Goal: Task Accomplishment & Management: Complete application form

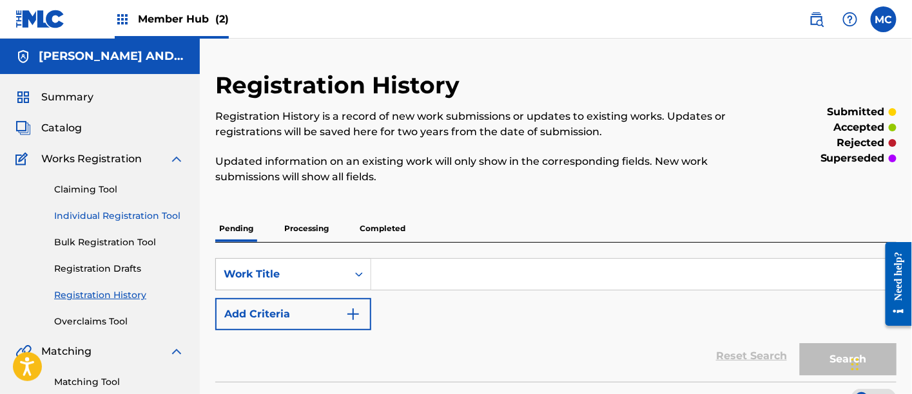
click at [117, 218] on link "Individual Registration Tool" at bounding box center [119, 216] width 130 height 14
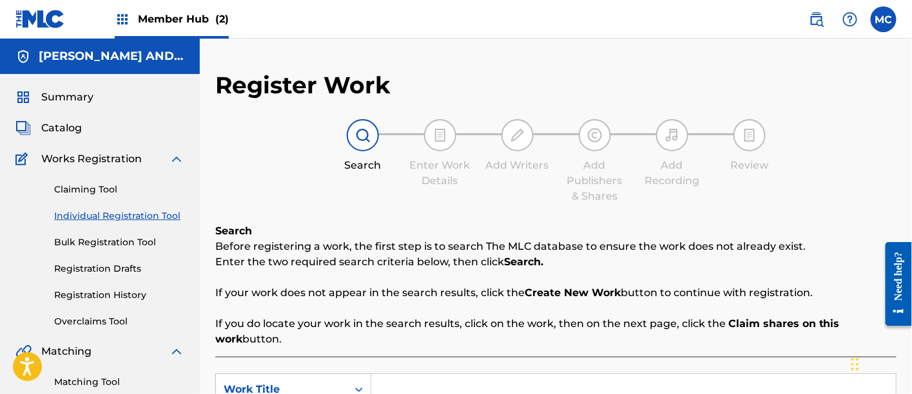
scroll to position [200, 0]
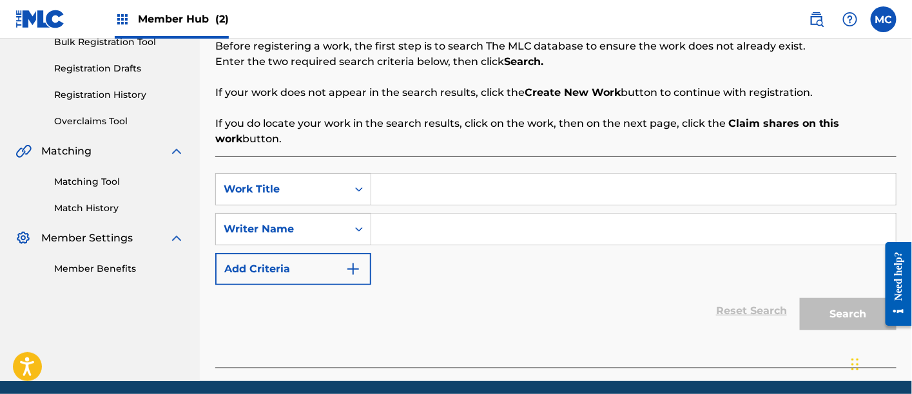
click at [405, 192] on input "Search Form" at bounding box center [633, 189] width 525 height 31
paste input "The Last Time"
type input "The Last Time"
click at [386, 236] on input "Search Form" at bounding box center [633, 229] width 525 height 31
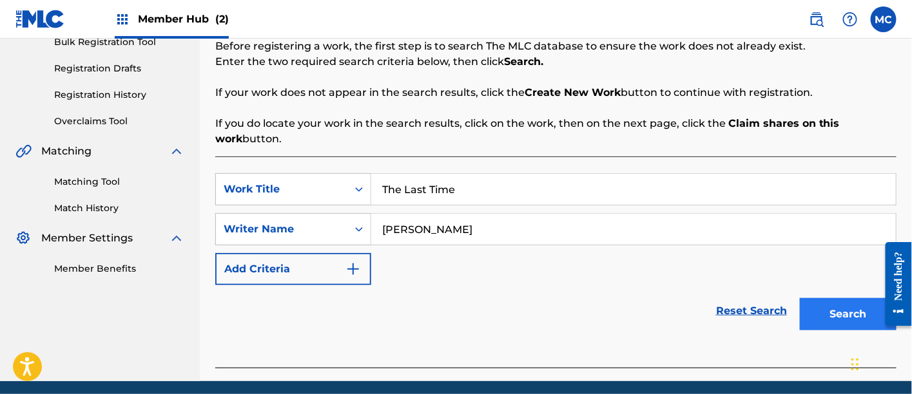
type input "[PERSON_NAME]"
click at [833, 325] on button "Search" at bounding box center [848, 314] width 97 height 32
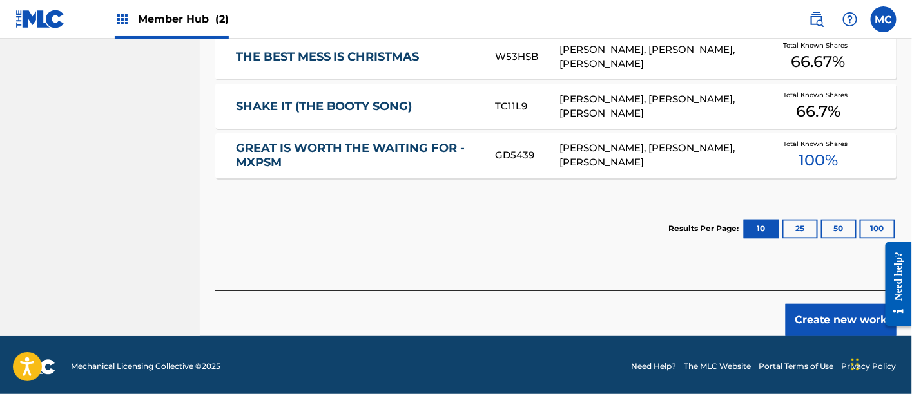
scroll to position [684, 0]
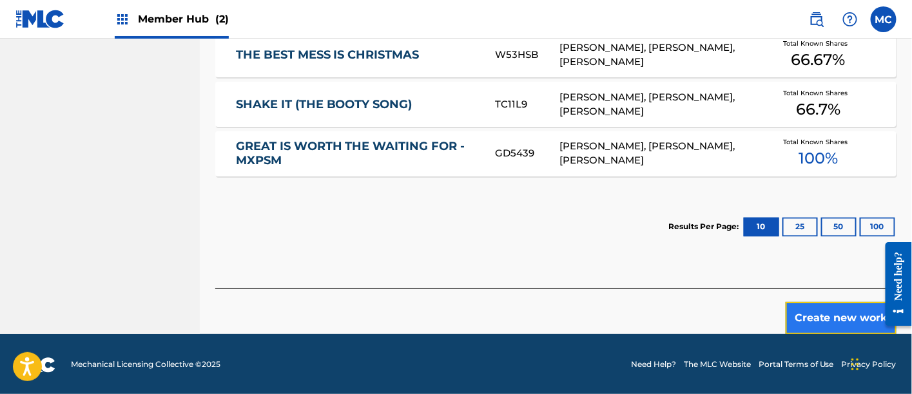
click at [808, 313] on button "Create new work" at bounding box center [841, 318] width 111 height 32
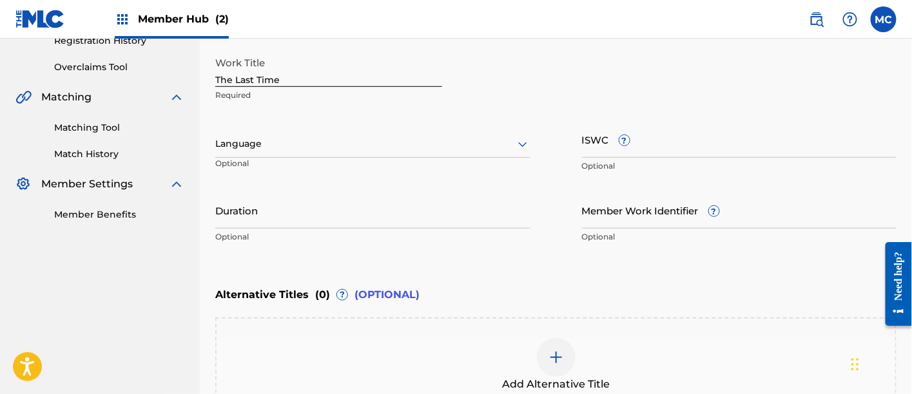
scroll to position [254, 0]
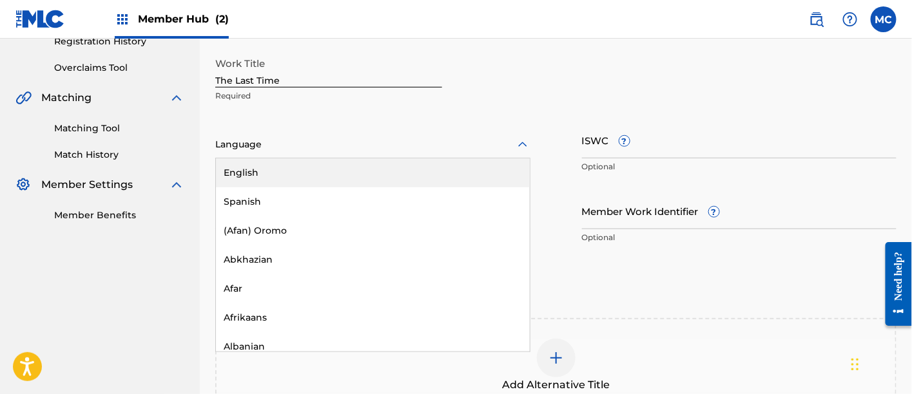
click at [350, 150] on div at bounding box center [372, 145] width 315 height 16
click at [356, 168] on div "English" at bounding box center [373, 173] width 314 height 29
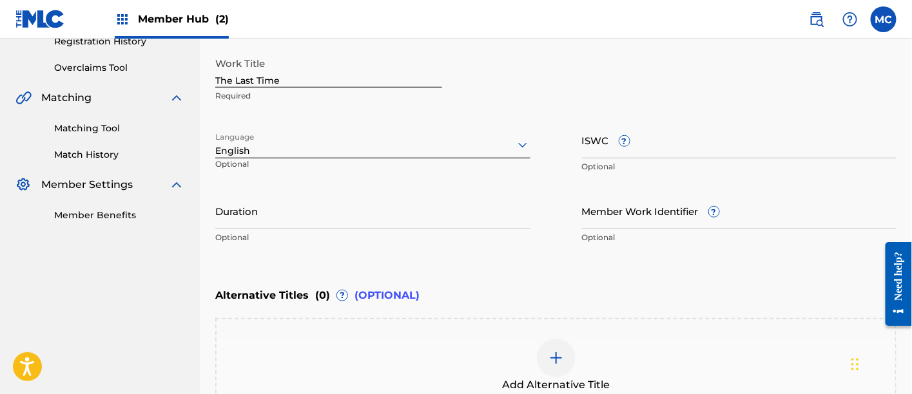
scroll to position [411, 0]
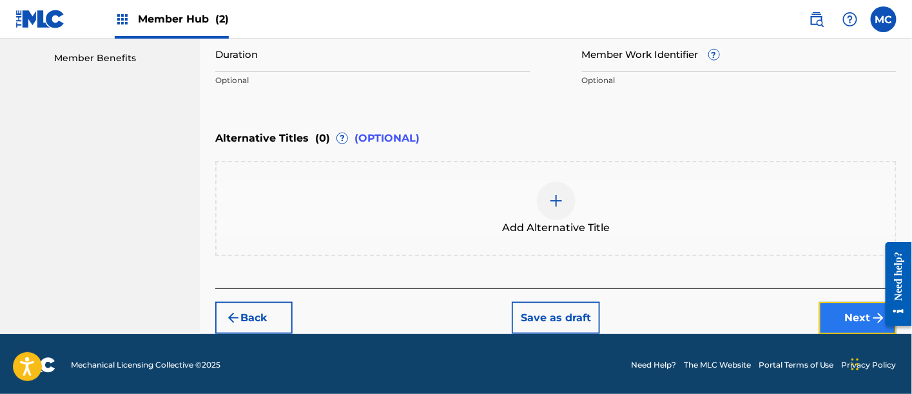
click at [857, 321] on button "Next" at bounding box center [857, 318] width 77 height 32
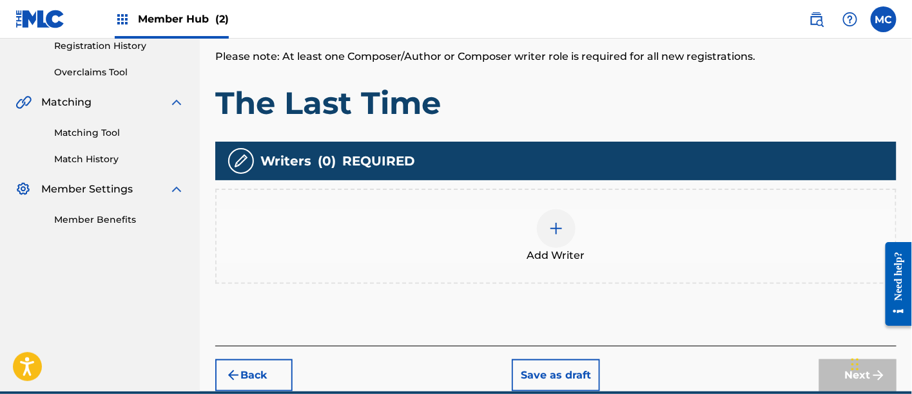
scroll to position [254, 0]
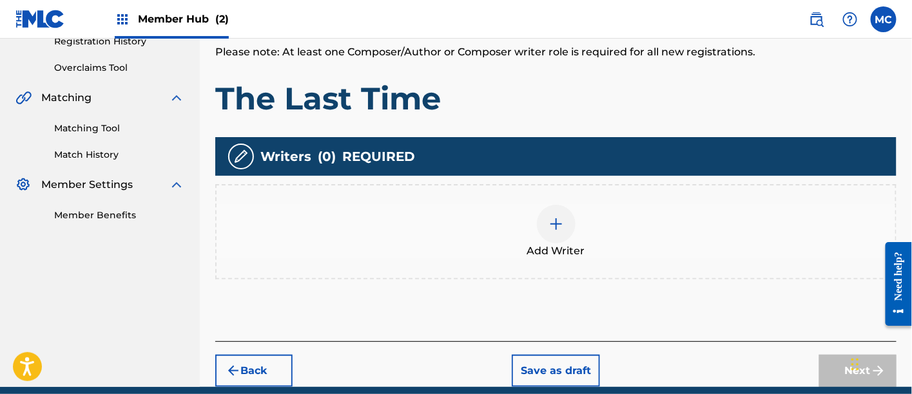
click at [555, 225] on img at bounding box center [555, 224] width 15 height 15
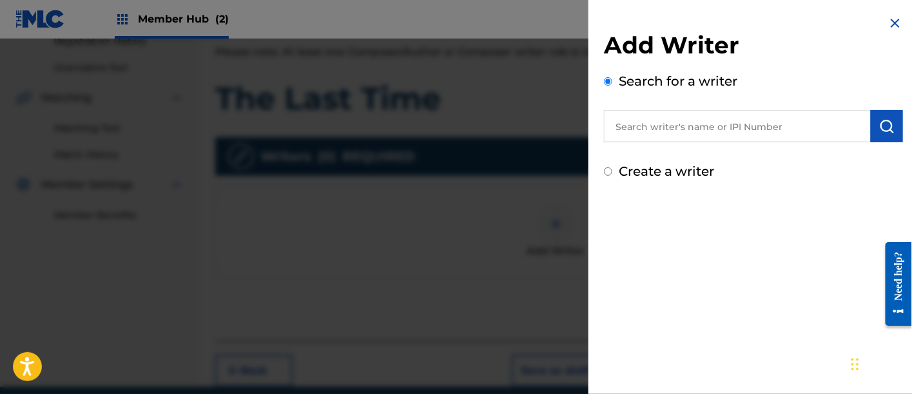
click at [684, 127] on input "text" at bounding box center [737, 126] width 267 height 32
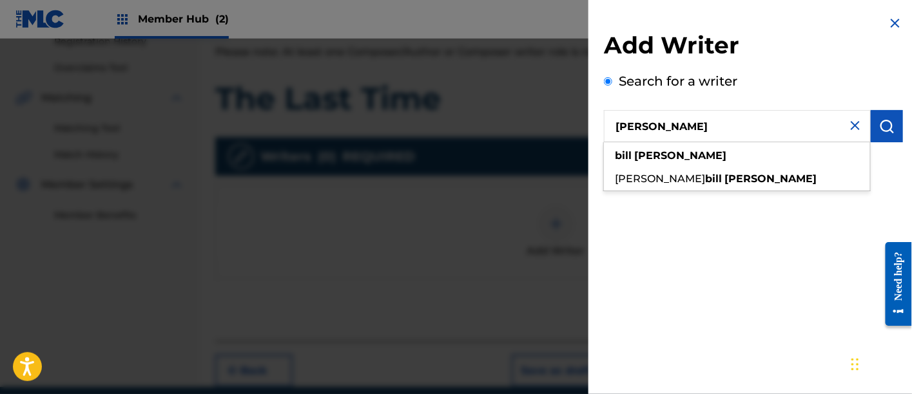
type input "[PERSON_NAME]"
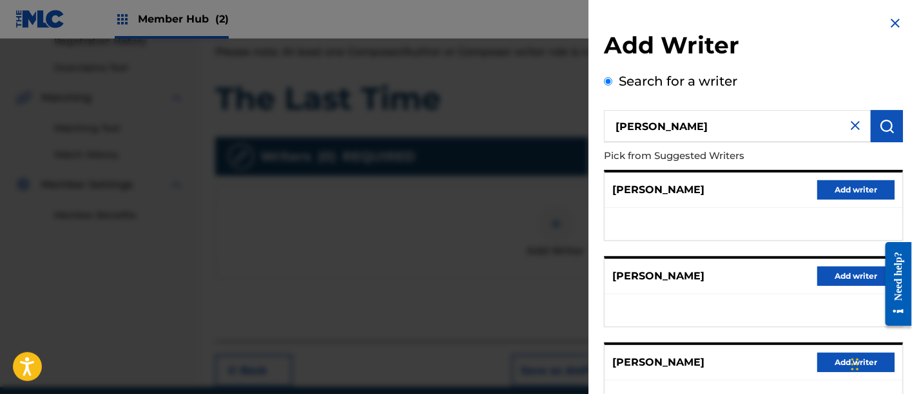
scroll to position [162, 0]
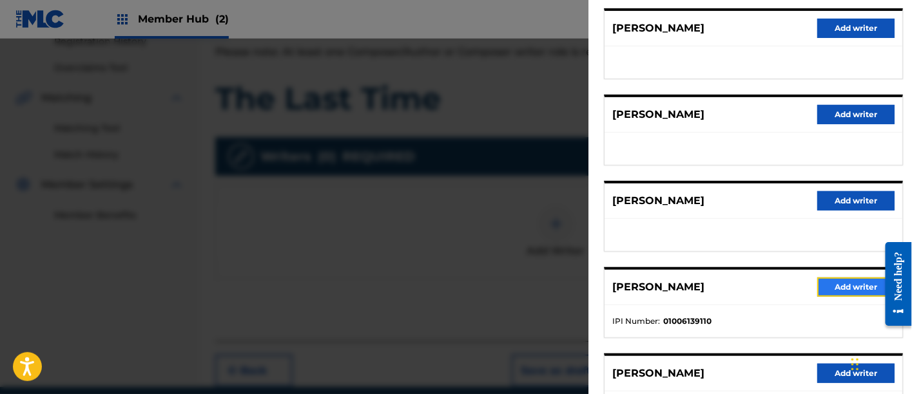
click at [845, 282] on button "Add writer" at bounding box center [855, 287] width 77 height 19
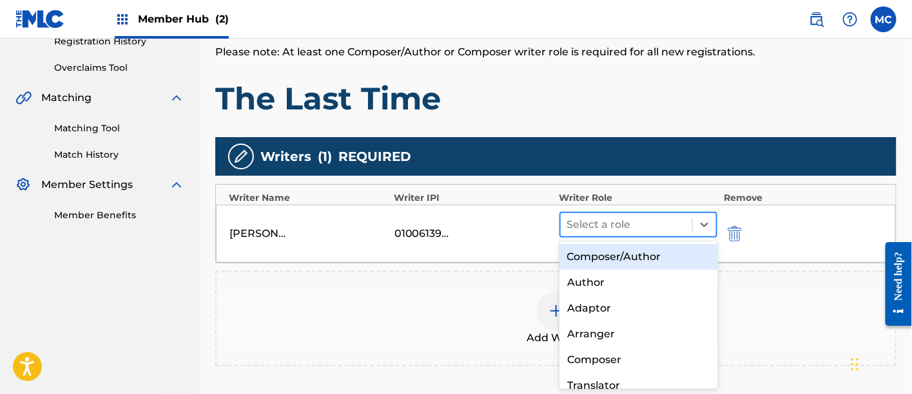
click at [650, 228] on div at bounding box center [626, 225] width 119 height 18
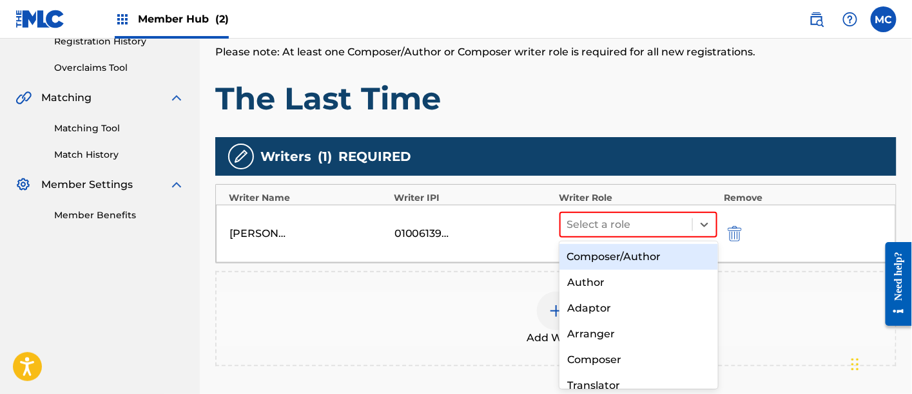
click at [648, 249] on div "Composer/Author" at bounding box center [638, 257] width 159 height 26
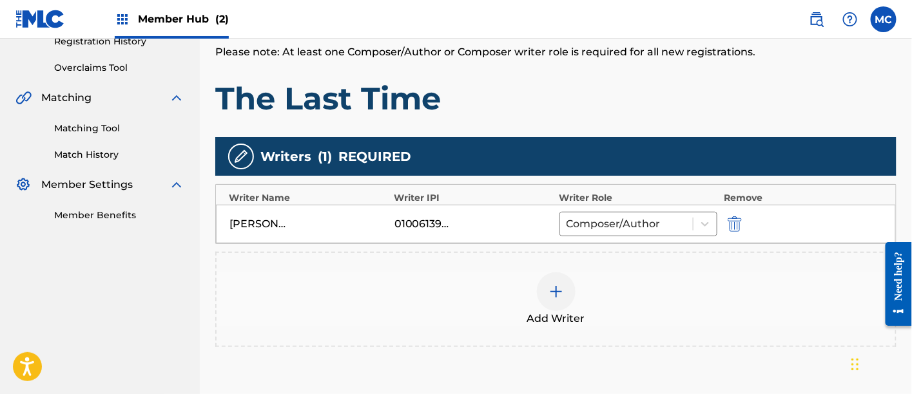
click at [544, 298] on div at bounding box center [556, 292] width 39 height 39
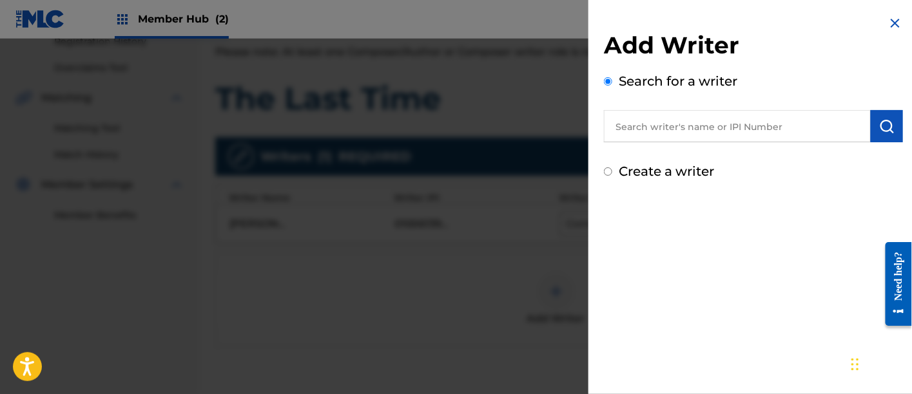
click at [679, 123] on input "text" at bounding box center [737, 126] width 267 height 32
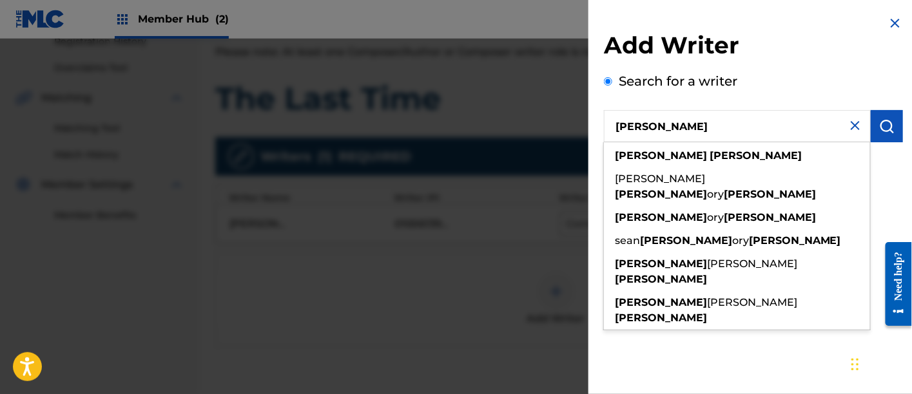
type input "[PERSON_NAME]"
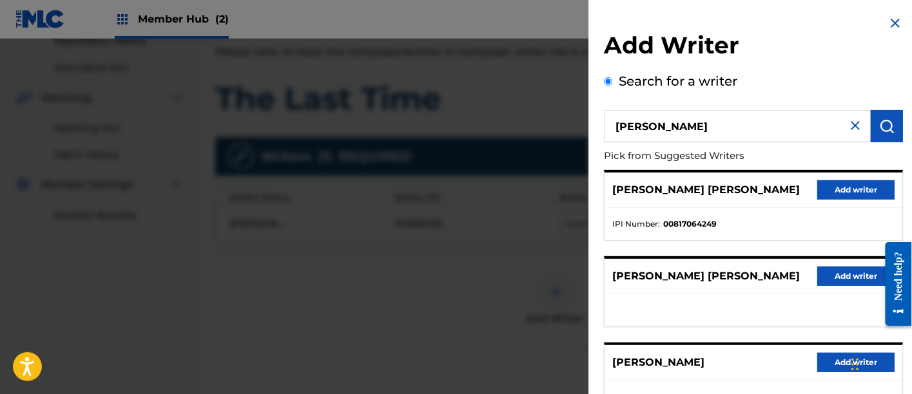
scroll to position [93, 0]
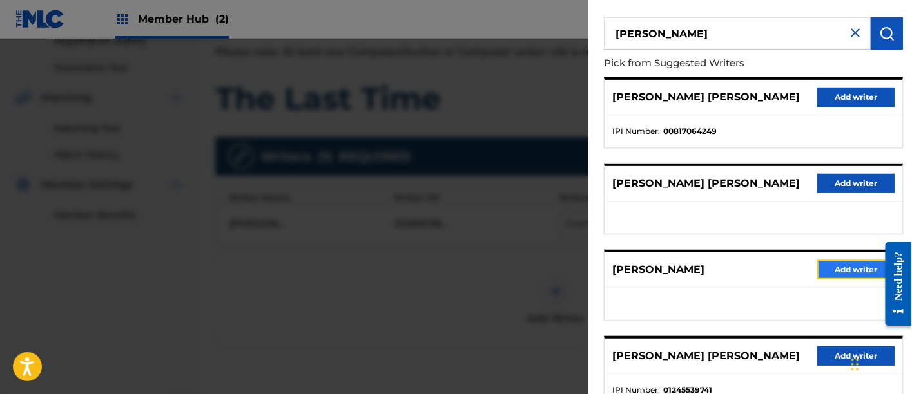
click at [836, 263] on button "Add writer" at bounding box center [855, 269] width 77 height 19
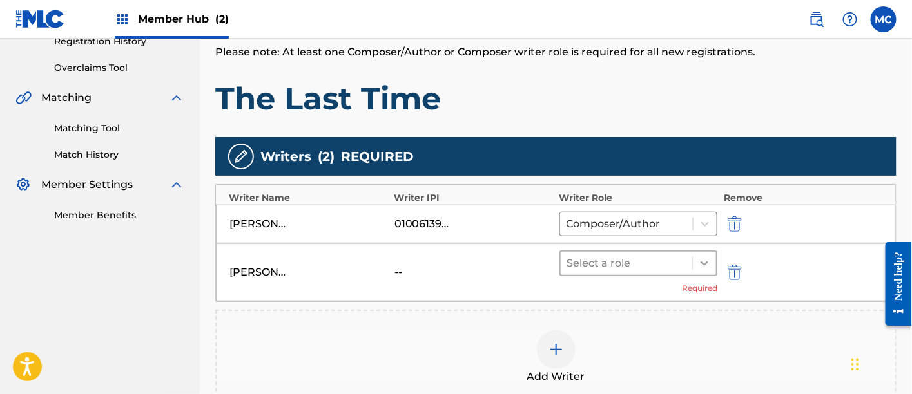
click at [706, 260] on icon at bounding box center [704, 263] width 13 height 13
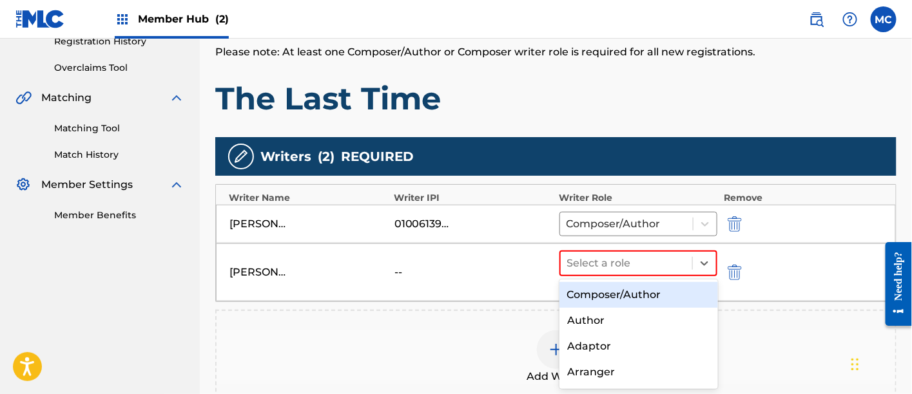
click at [663, 290] on div "Composer/Author" at bounding box center [638, 295] width 159 height 26
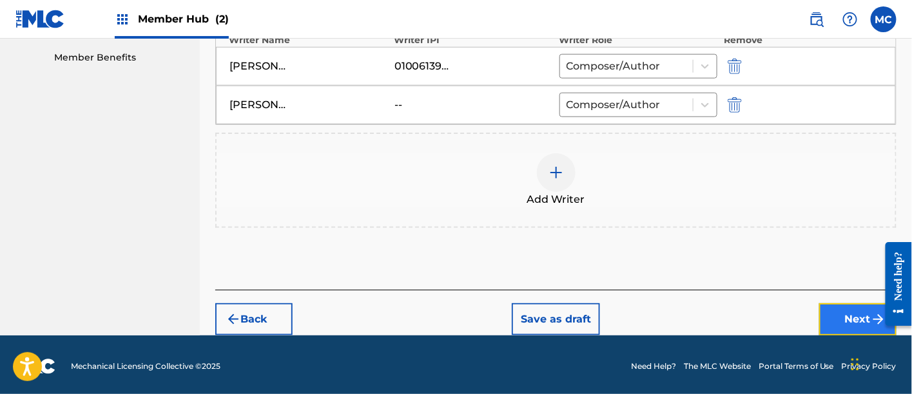
click at [860, 316] on button "Next" at bounding box center [857, 320] width 77 height 32
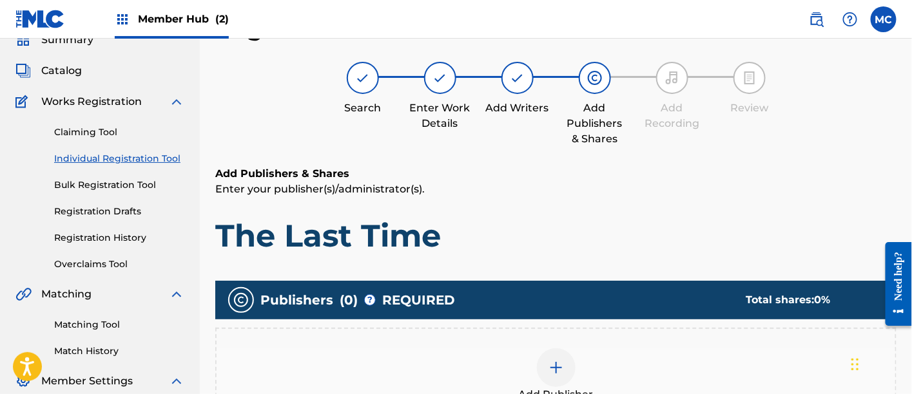
scroll to position [205, 0]
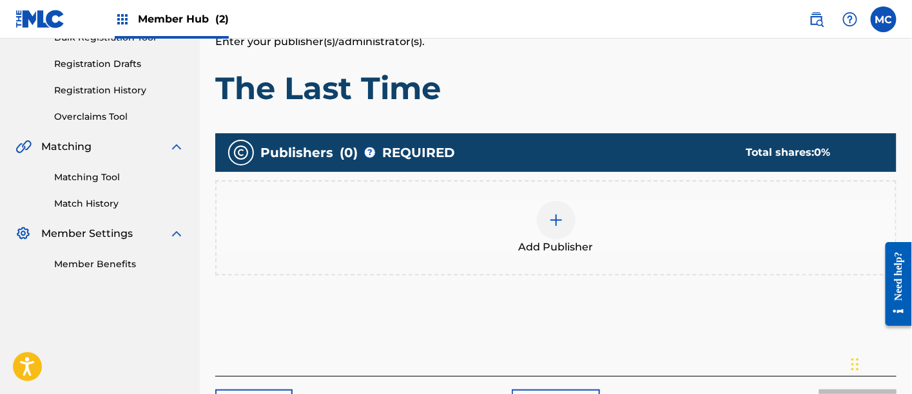
click at [562, 224] on img at bounding box center [555, 220] width 15 height 15
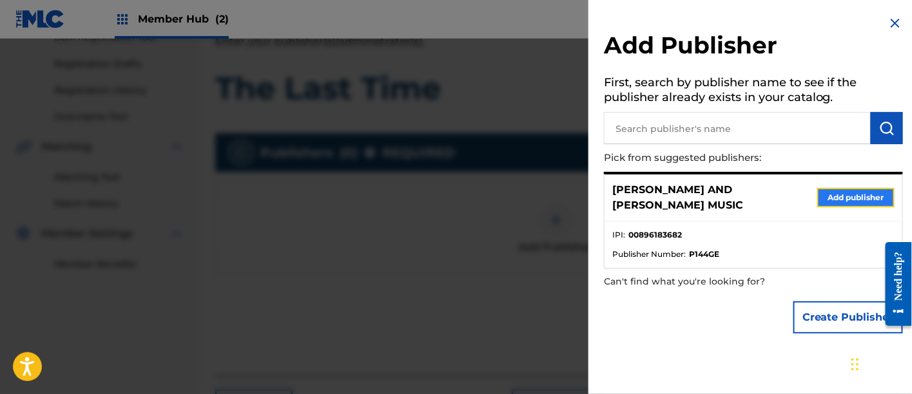
click at [832, 191] on button "Add publisher" at bounding box center [855, 197] width 77 height 19
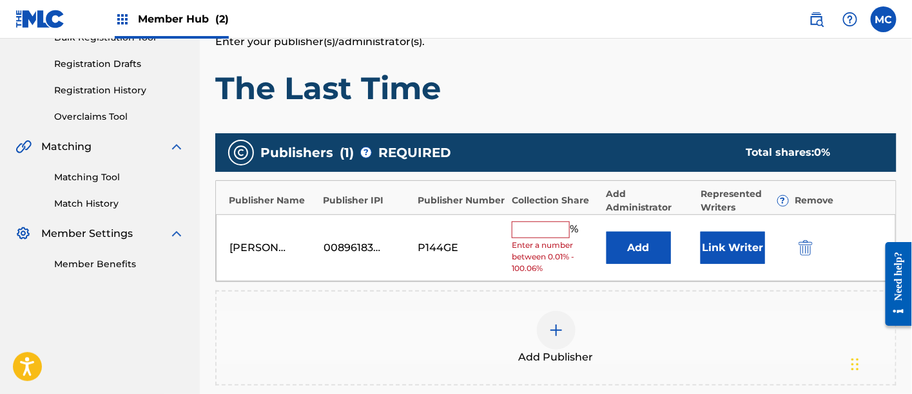
click at [545, 229] on input "text" at bounding box center [541, 230] width 58 height 17
type input "50"
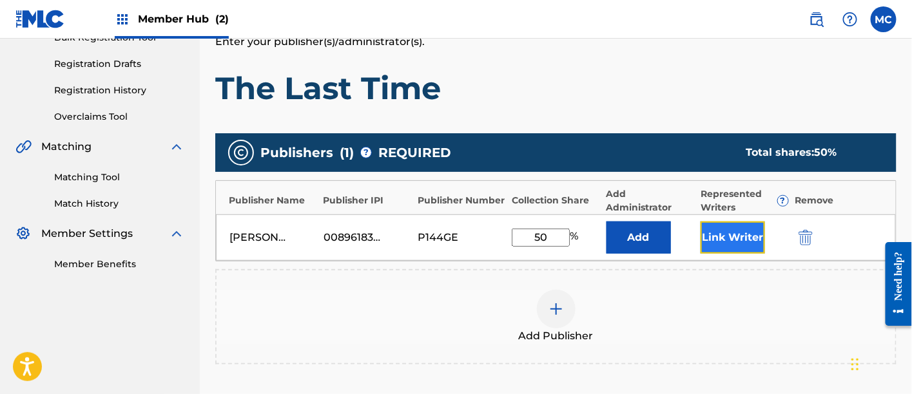
click at [733, 230] on button "Link Writer" at bounding box center [732, 238] width 64 height 32
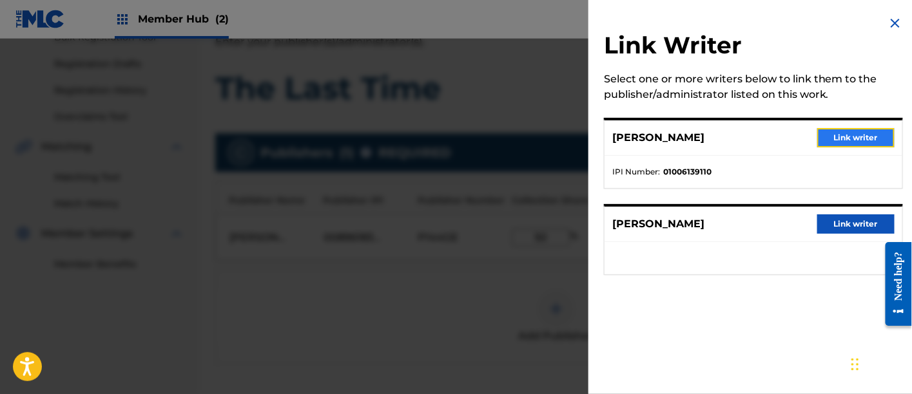
click at [847, 135] on button "Link writer" at bounding box center [855, 137] width 77 height 19
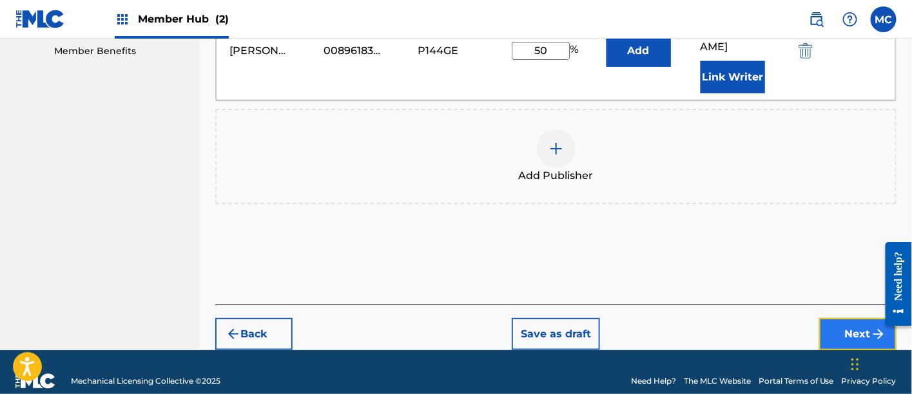
click at [833, 318] on button "Next" at bounding box center [857, 334] width 77 height 32
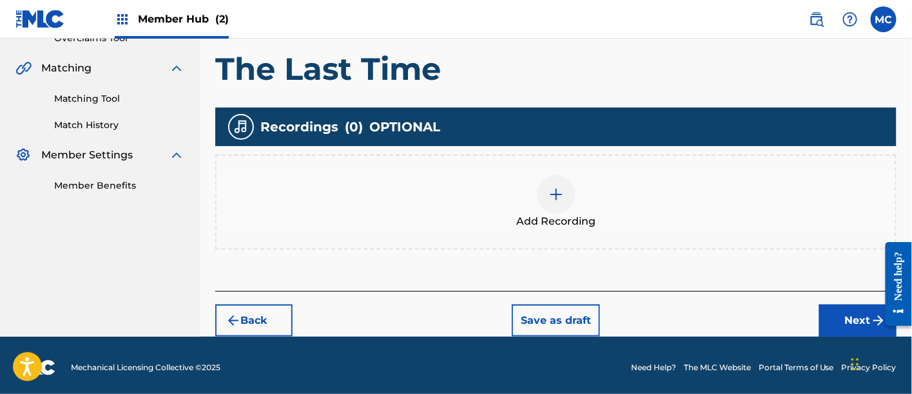
scroll to position [286, 0]
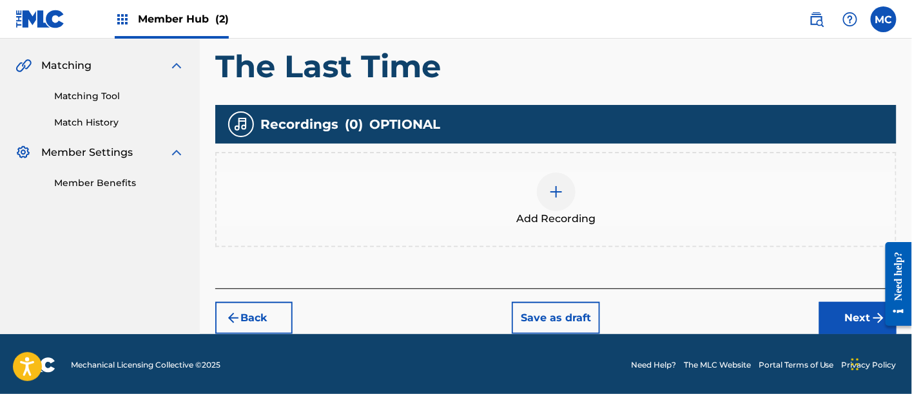
click at [550, 209] on div at bounding box center [556, 192] width 39 height 39
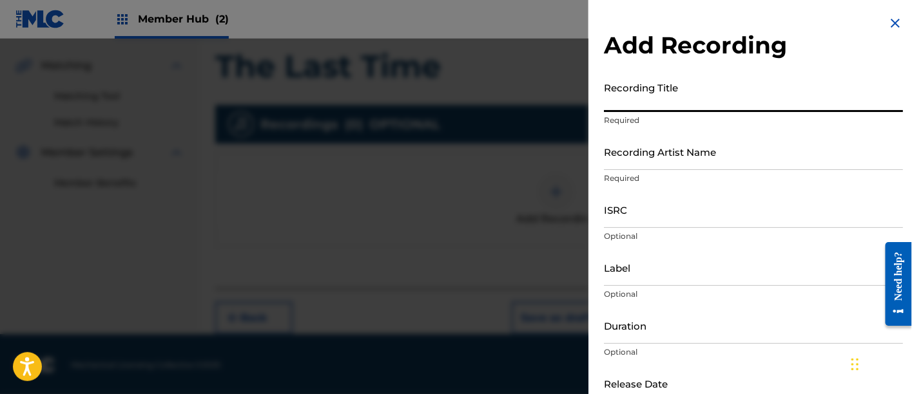
click at [622, 107] on input "Recording Title" at bounding box center [753, 93] width 299 height 37
paste input "The Last Time"
type input "The Last Time"
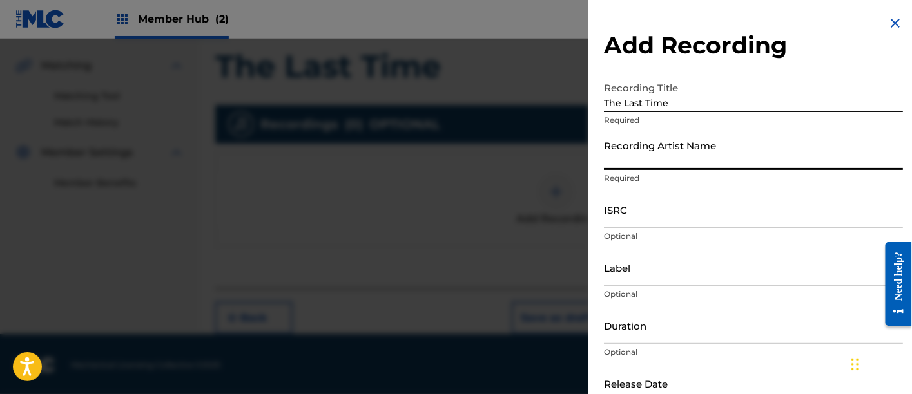
click at [679, 166] on input "Recording Artist Name" at bounding box center [753, 151] width 299 height 37
type input "[PERSON_NAME]"
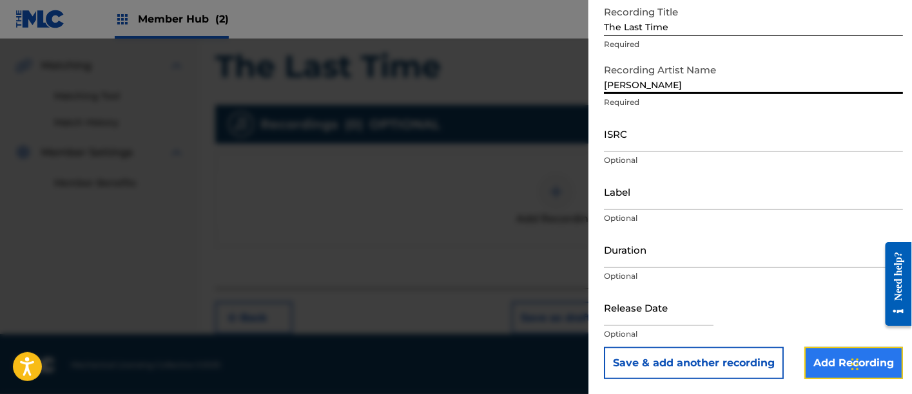
click at [829, 364] on input "Add Recording" at bounding box center [853, 363] width 99 height 32
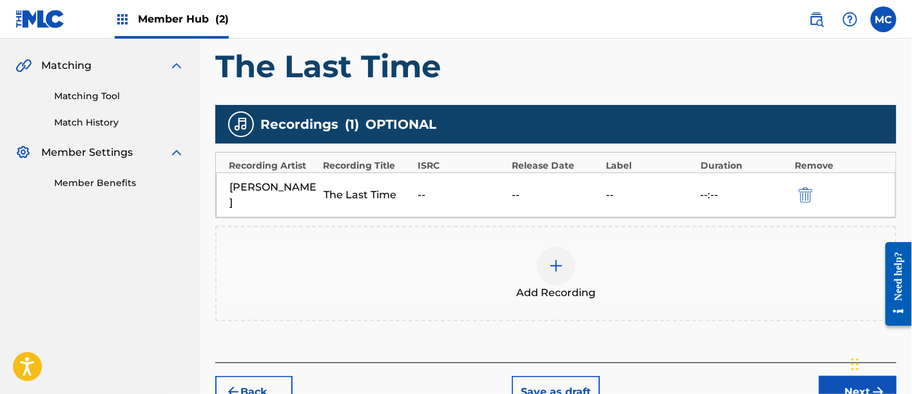
scroll to position [344, 0]
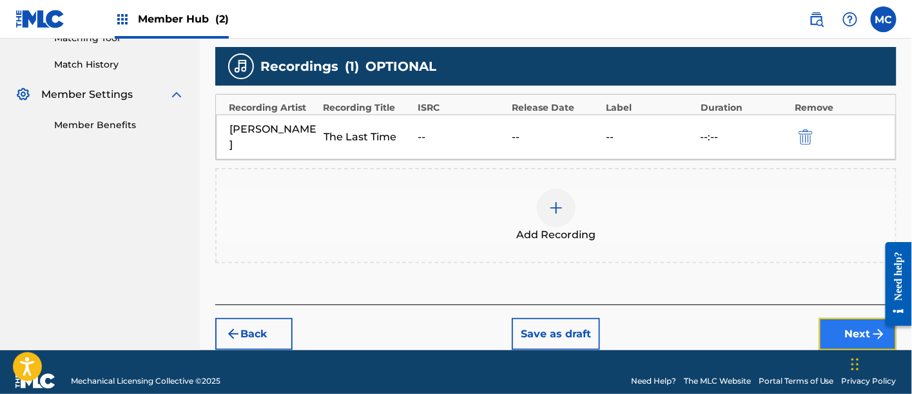
click at [832, 318] on button "Next" at bounding box center [857, 334] width 77 height 32
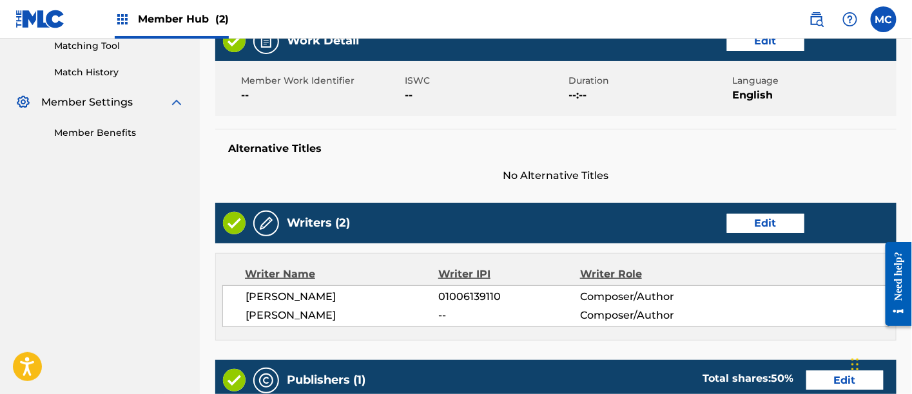
scroll to position [733, 0]
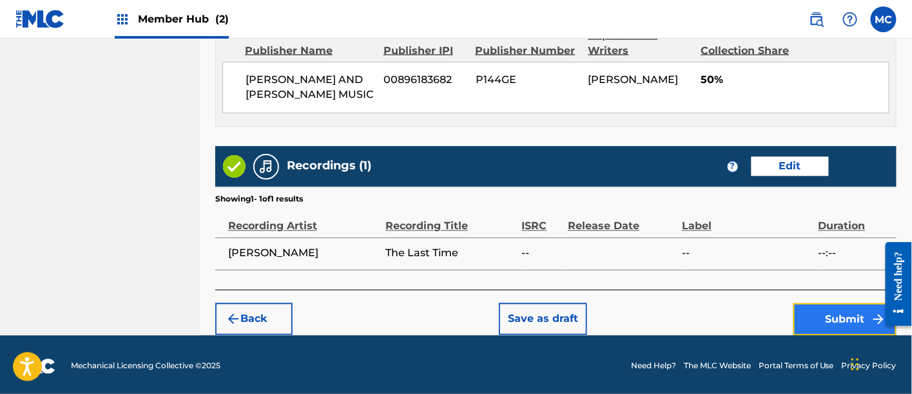
click at [823, 311] on button "Submit" at bounding box center [844, 320] width 103 height 32
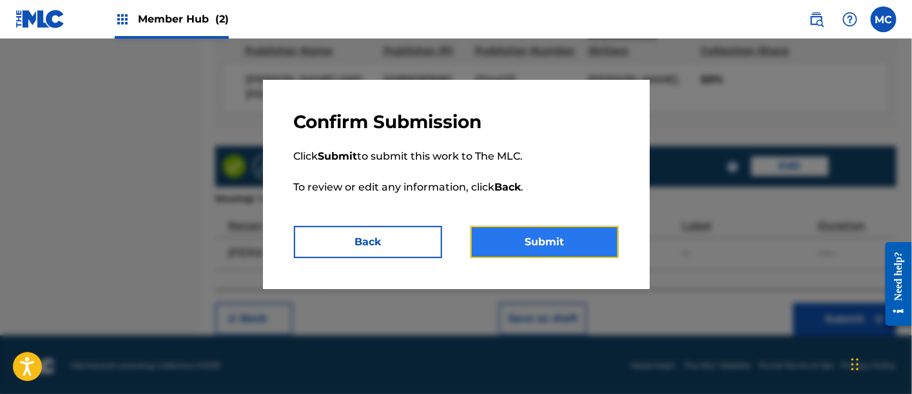
click at [550, 240] on button "Submit" at bounding box center [544, 242] width 148 height 32
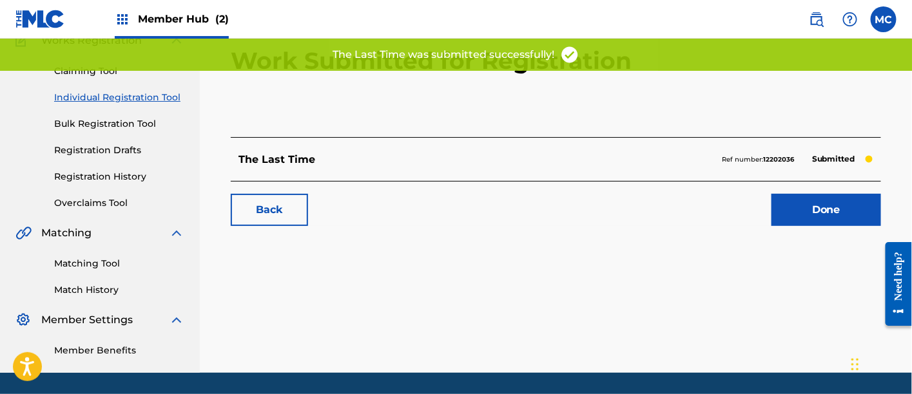
scroll to position [119, 0]
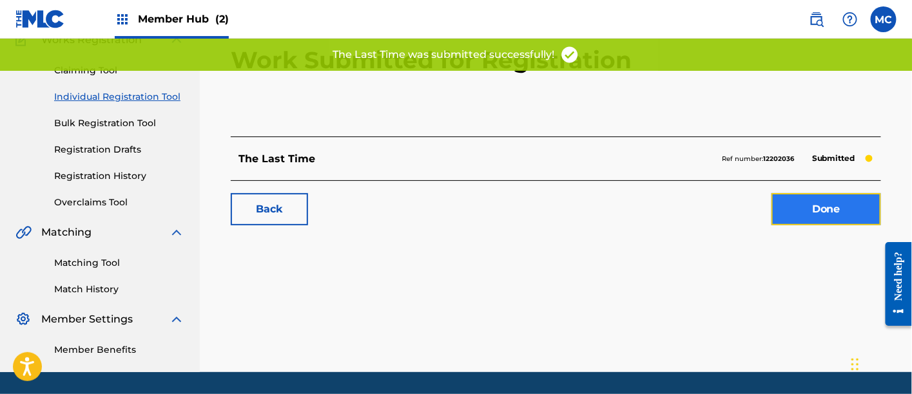
click at [786, 211] on link "Done" at bounding box center [826, 209] width 110 height 32
